Goal: Task Accomplishment & Management: Complete application form

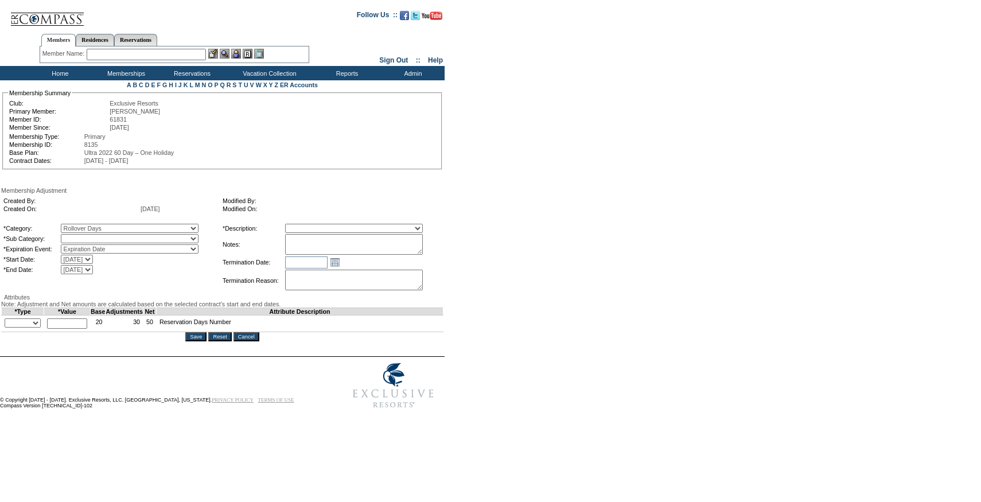
select select "782"
click at [84, 236] on select "Rollover Days" at bounding box center [130, 238] width 138 height 9
click at [324, 230] on select "Membership/Transfer Fee Adjustment Membership Fee Adjustment Add-On Fee Adjustm…" at bounding box center [354, 228] width 138 height 9
click at [325, 232] on select "Membership/Transfer Fee Adjustment Membership Fee Adjustment Add-On Fee Adjustm…" at bounding box center [354, 228] width 138 height 9
select select "275"
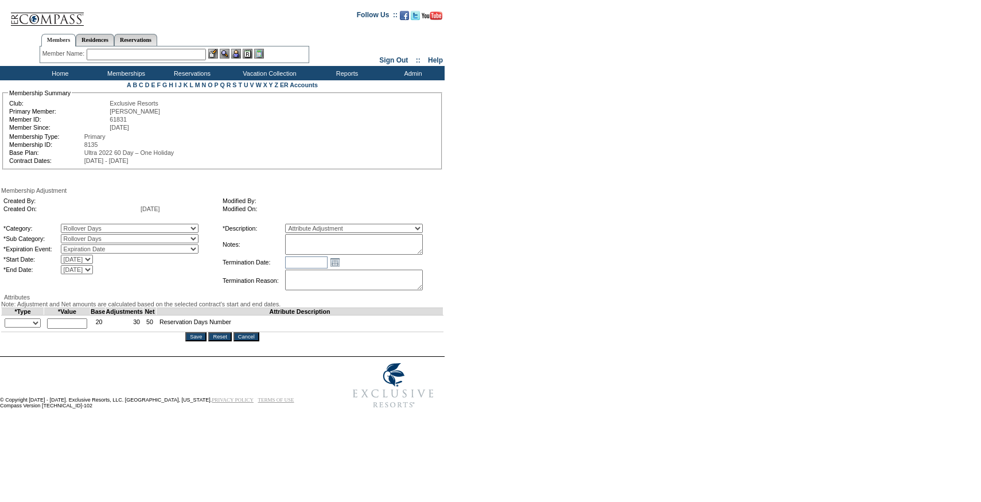
click at [306, 225] on select "Membership/Transfer Fee Adjustment Membership Fee Adjustment Add-On Fee Adjustm…" at bounding box center [354, 228] width 138 height 9
click at [329, 238] on textarea at bounding box center [354, 244] width 138 height 21
paste textarea "Per Kristin Fidler's case 7/29/25 and Pete/Natalie approval, rolling 14 days fr…"
type textarea "Per Kristin Fidler's case 7/29/25 and Pete/Natalie approval, rolling 14 days fr…"
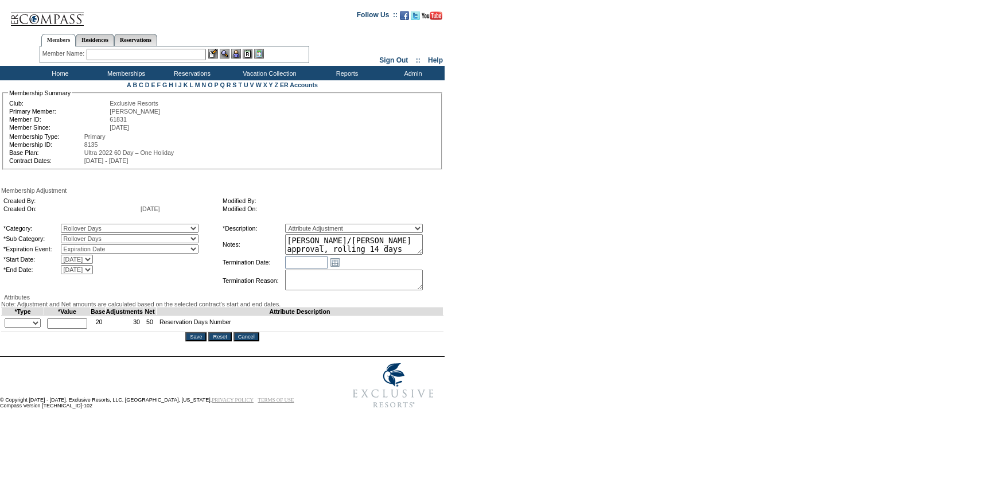
click at [24, 328] on select "+ - Override" at bounding box center [23, 322] width 36 height 9
click at [7, 328] on select "+ - Override" at bounding box center [23, 322] width 36 height 9
click at [25, 328] on select "+ - Override" at bounding box center [23, 322] width 36 height 9
select select "2"
click at [7, 328] on select "+ - Override" at bounding box center [23, 322] width 36 height 9
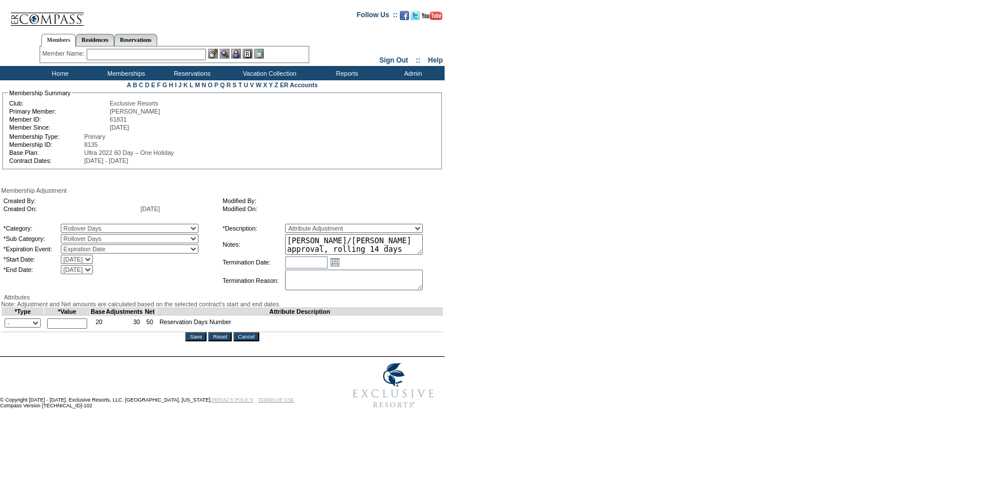
click at [75, 329] on input "text" at bounding box center [67, 323] width 40 height 10
type input "14"
click at [415, 244] on textarea "Per Kristin Fidler's case 7/29/25 and Pete/Natalie approval, rolling 14 days fr…" at bounding box center [354, 244] width 138 height 21
click at [201, 341] on input "Save" at bounding box center [195, 336] width 21 height 9
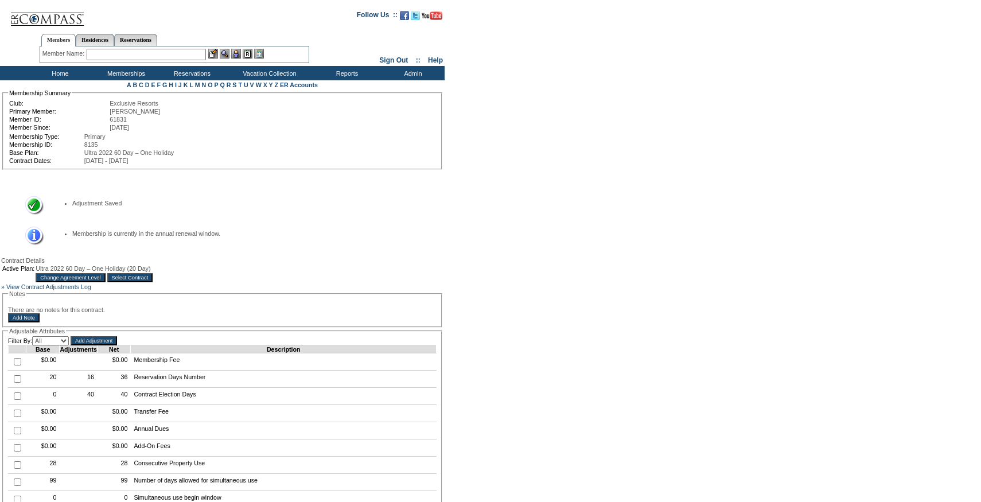
click at [153, 278] on input "Select Contract" at bounding box center [130, 277] width 46 height 9
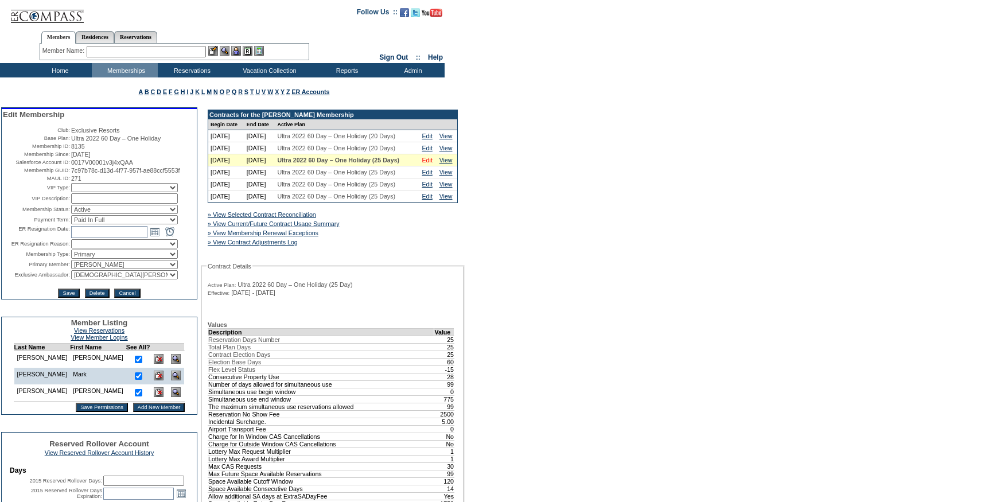
click at [433, 164] on link "Edit" at bounding box center [427, 160] width 10 height 7
